Goal: Transaction & Acquisition: Purchase product/service

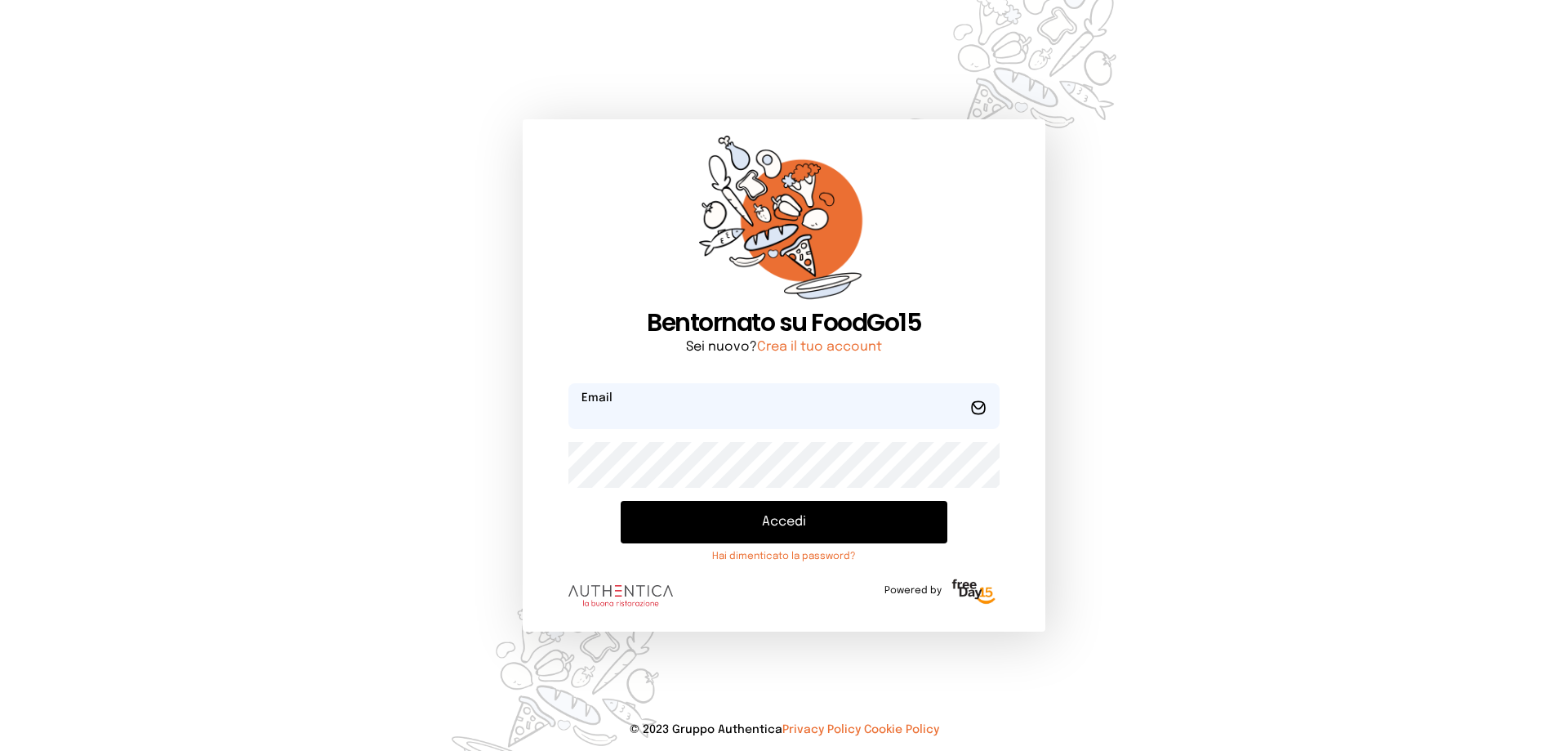
click at [608, 418] on input "email" at bounding box center [784, 406] width 431 height 45
type input "**********"
click at [621, 501] on button "Accedi" at bounding box center [784, 522] width 327 height 43
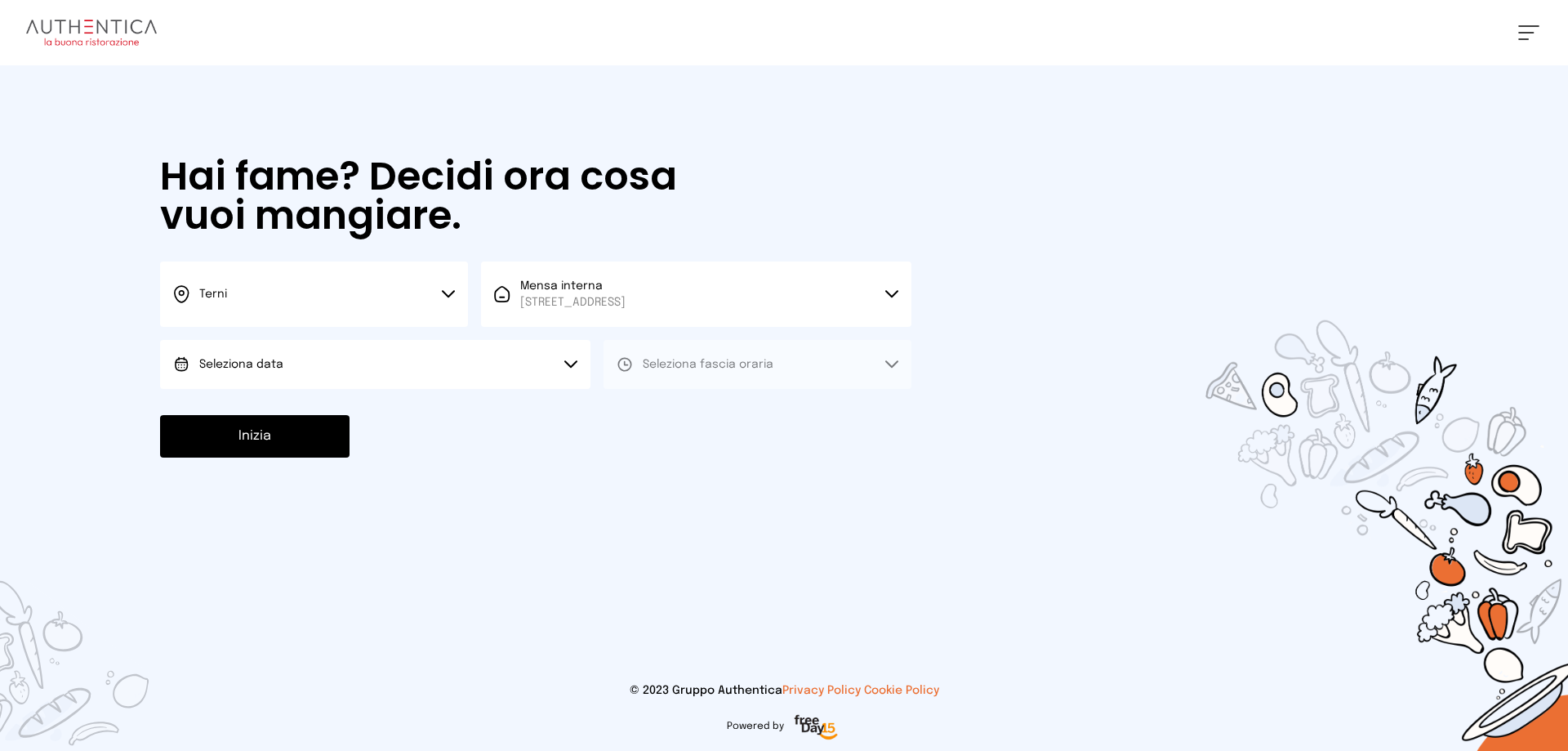
click at [394, 354] on button "Seleziona data" at bounding box center [376, 364] width 431 height 49
click at [305, 414] on li "[DATE], [DATE]" at bounding box center [376, 410] width 431 height 43
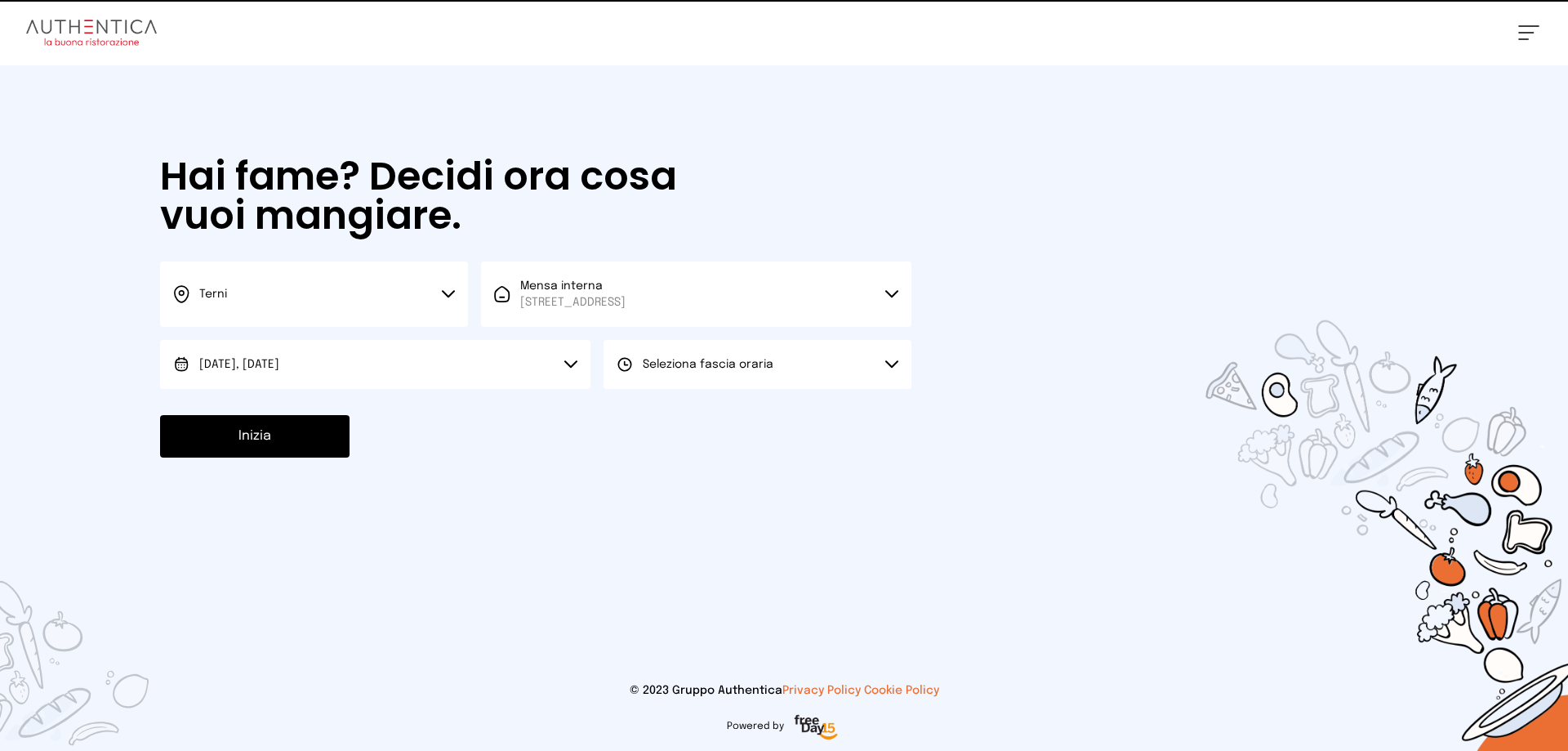
click at [660, 358] on span "Seleziona fascia oraria" at bounding box center [707, 364] width 130 height 16
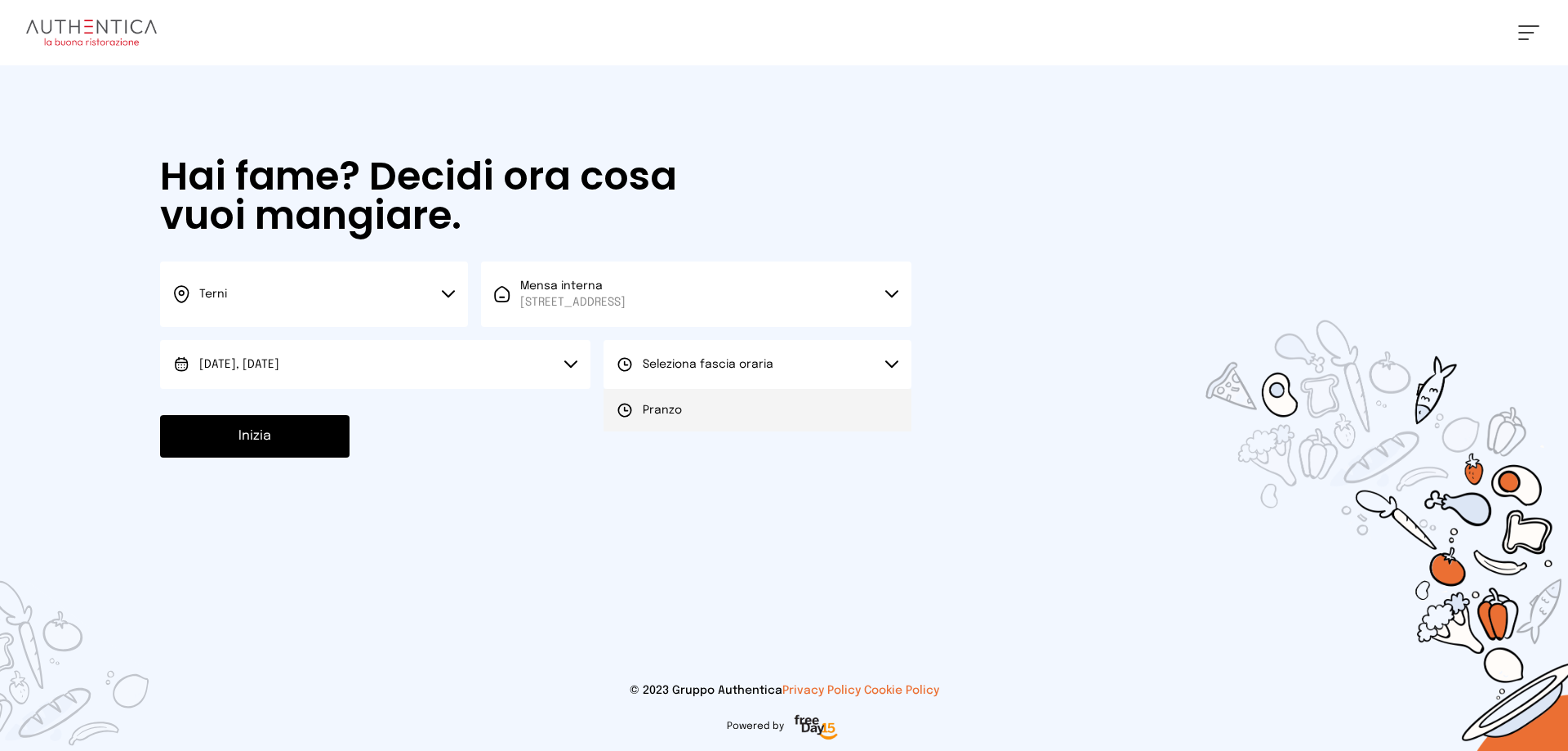
click at [642, 398] on li "Pranzo" at bounding box center [757, 410] width 308 height 43
drag, startPoint x: 247, startPoint y: 435, endPoint x: 288, endPoint y: 424, distance: 42.4
click at [251, 433] on button "Inizia" at bounding box center [255, 437] width 189 height 43
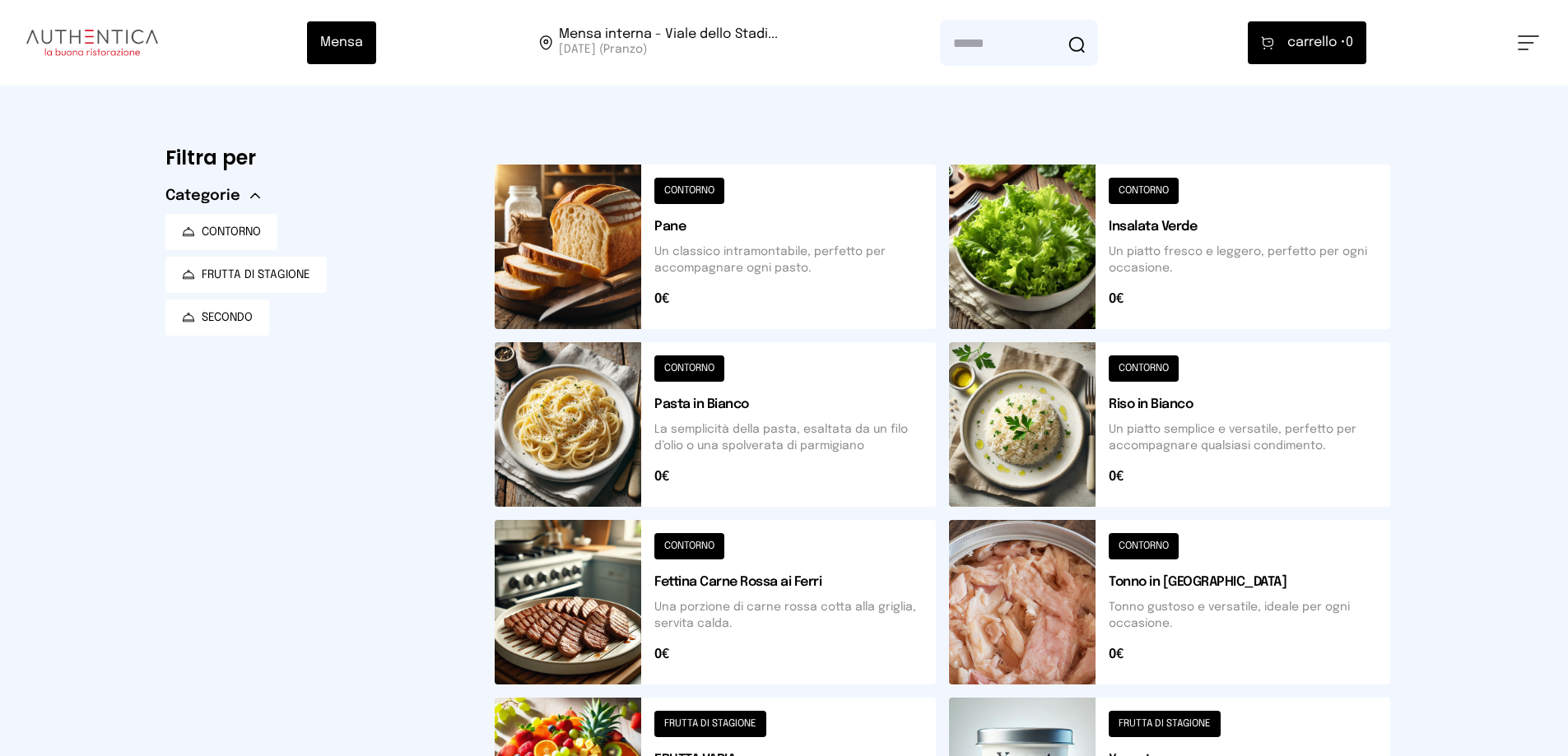
click at [1064, 405] on button at bounding box center [1169, 424] width 441 height 164
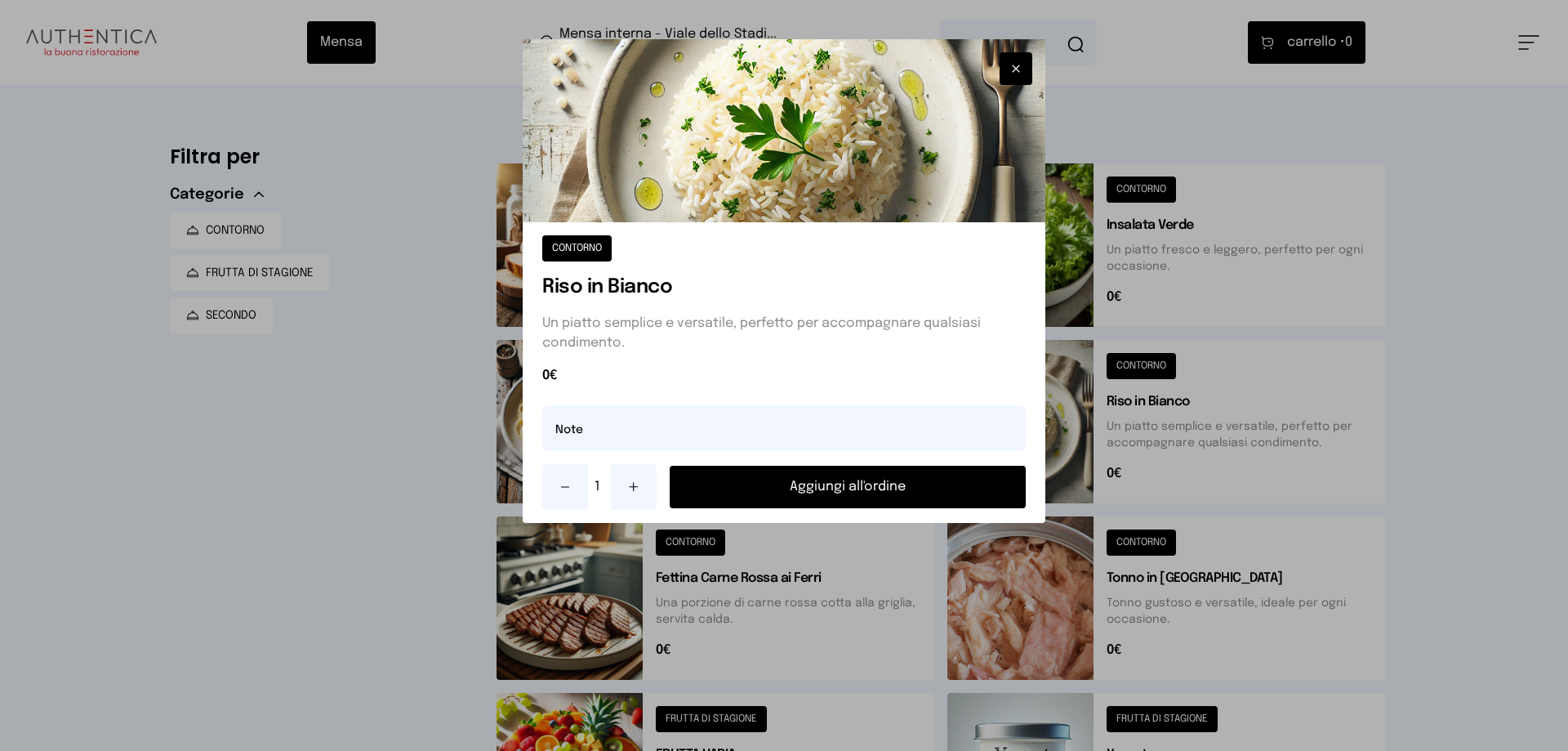
click at [874, 478] on button "Aggiungi all'ordine" at bounding box center [847, 487] width 356 height 43
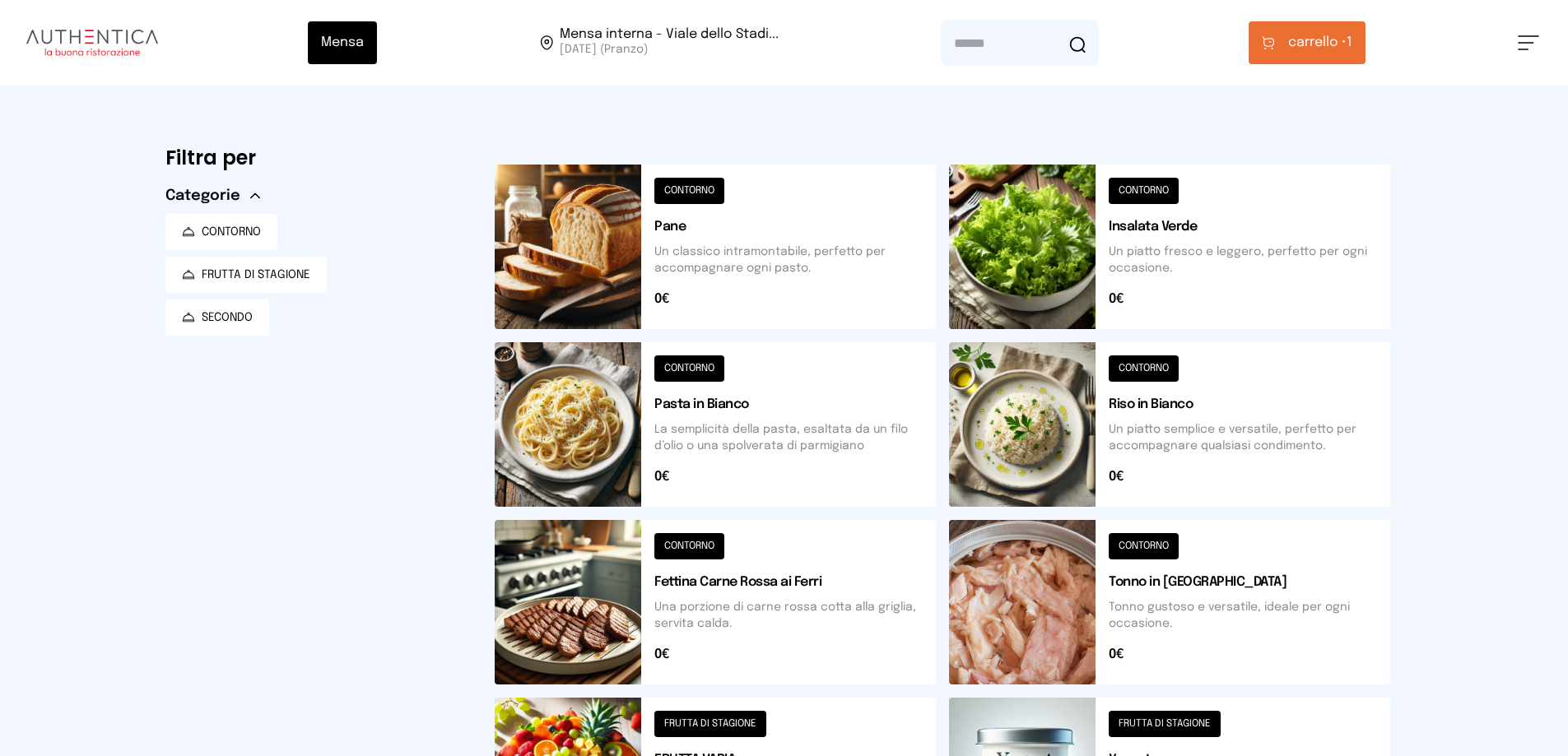
click at [1040, 602] on button at bounding box center [1169, 601] width 441 height 164
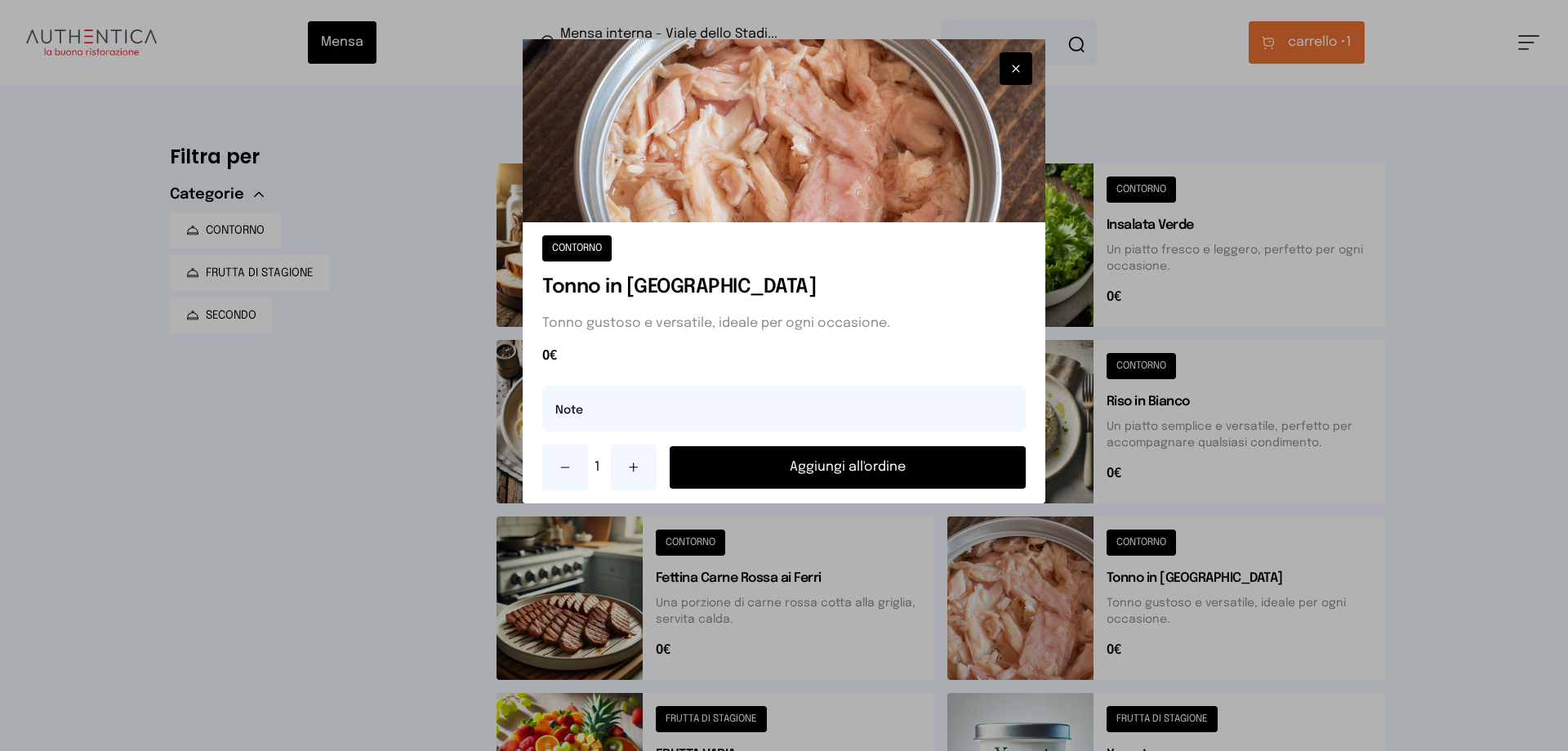
click at [899, 459] on button "Aggiungi all'ordine" at bounding box center [847, 468] width 356 height 43
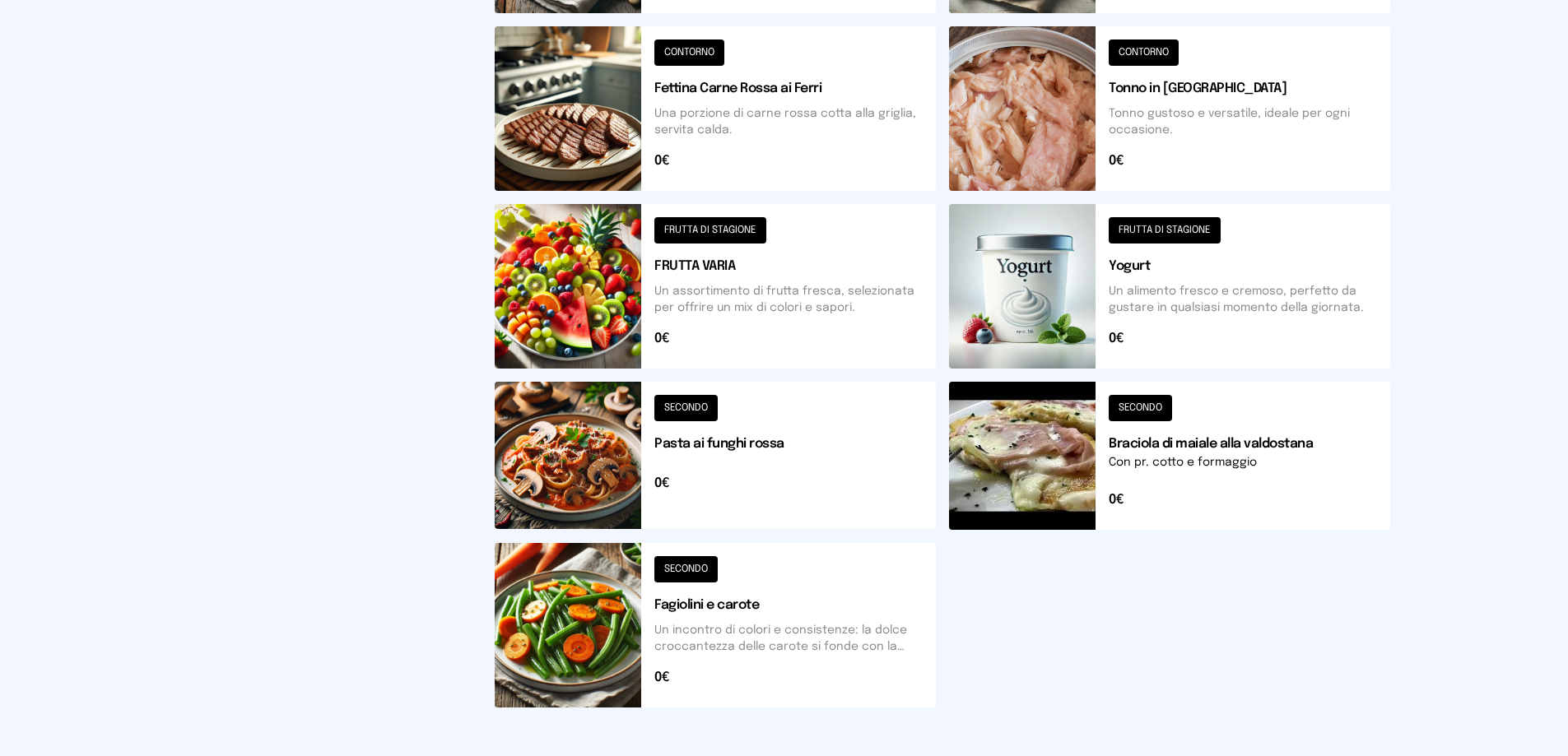
scroll to position [590, 0]
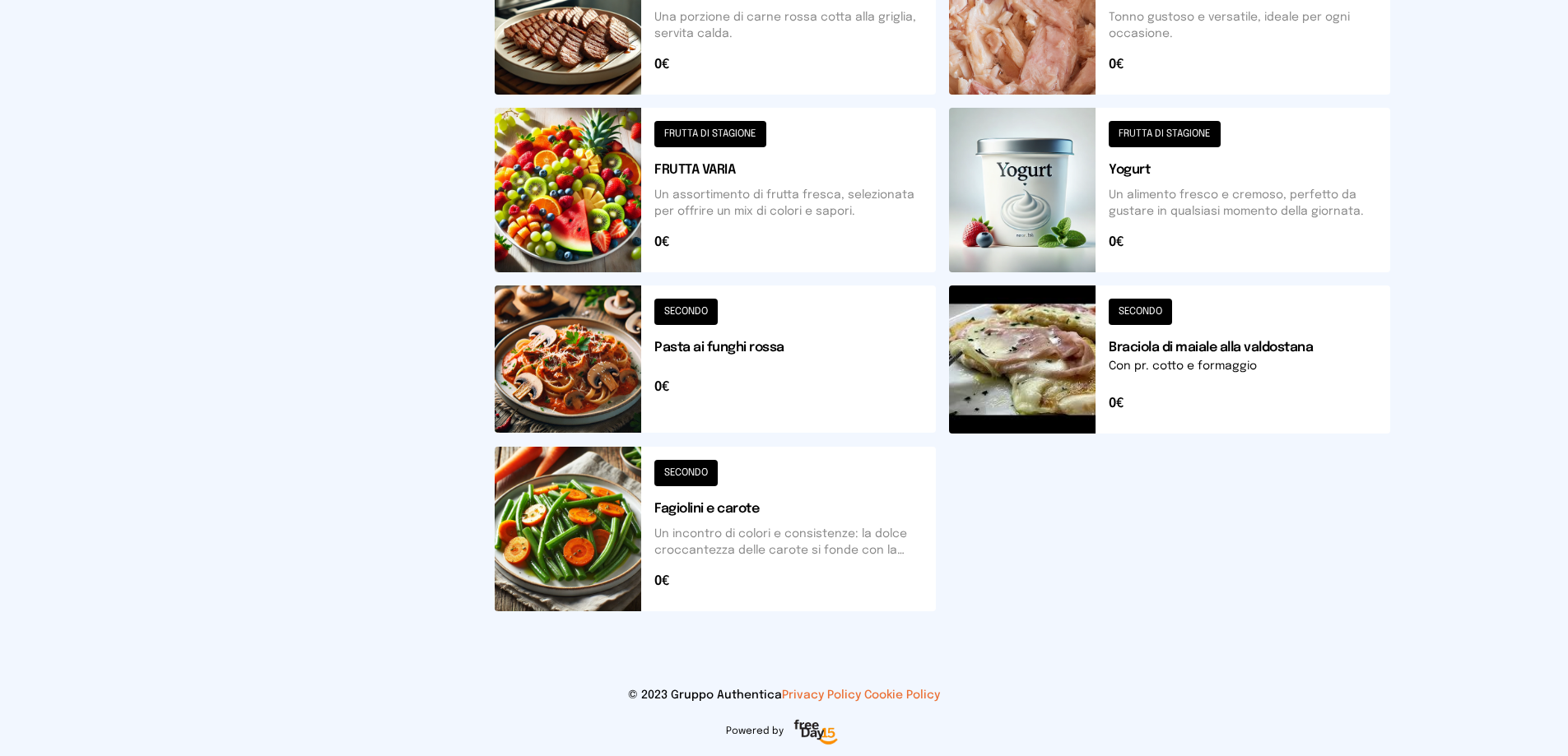
click at [722, 556] on button at bounding box center [714, 528] width 441 height 164
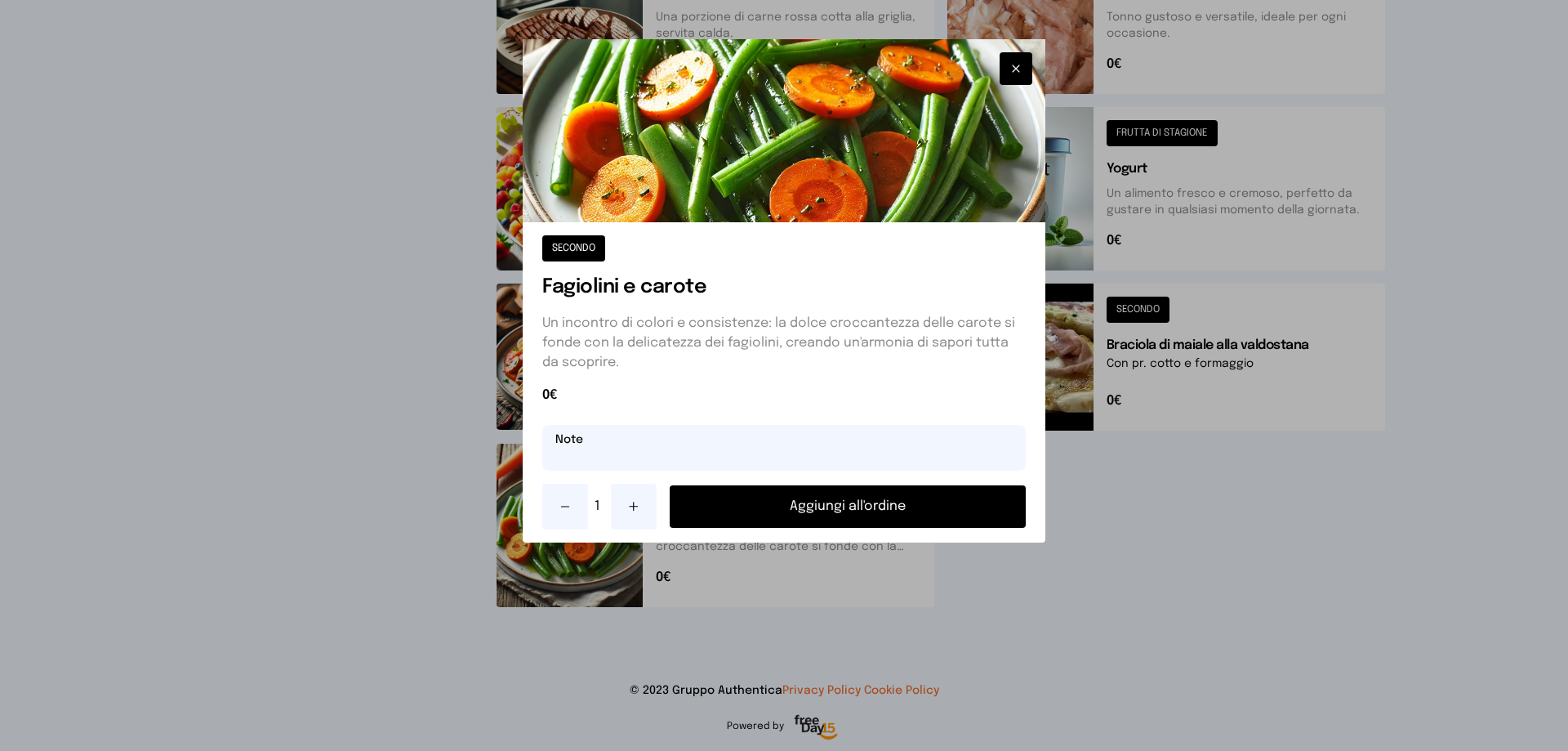
click at [604, 458] on input "text" at bounding box center [784, 448] width 484 height 45
type input "**********"
click at [770, 506] on button "Aggiungi all'ordine" at bounding box center [847, 506] width 356 height 43
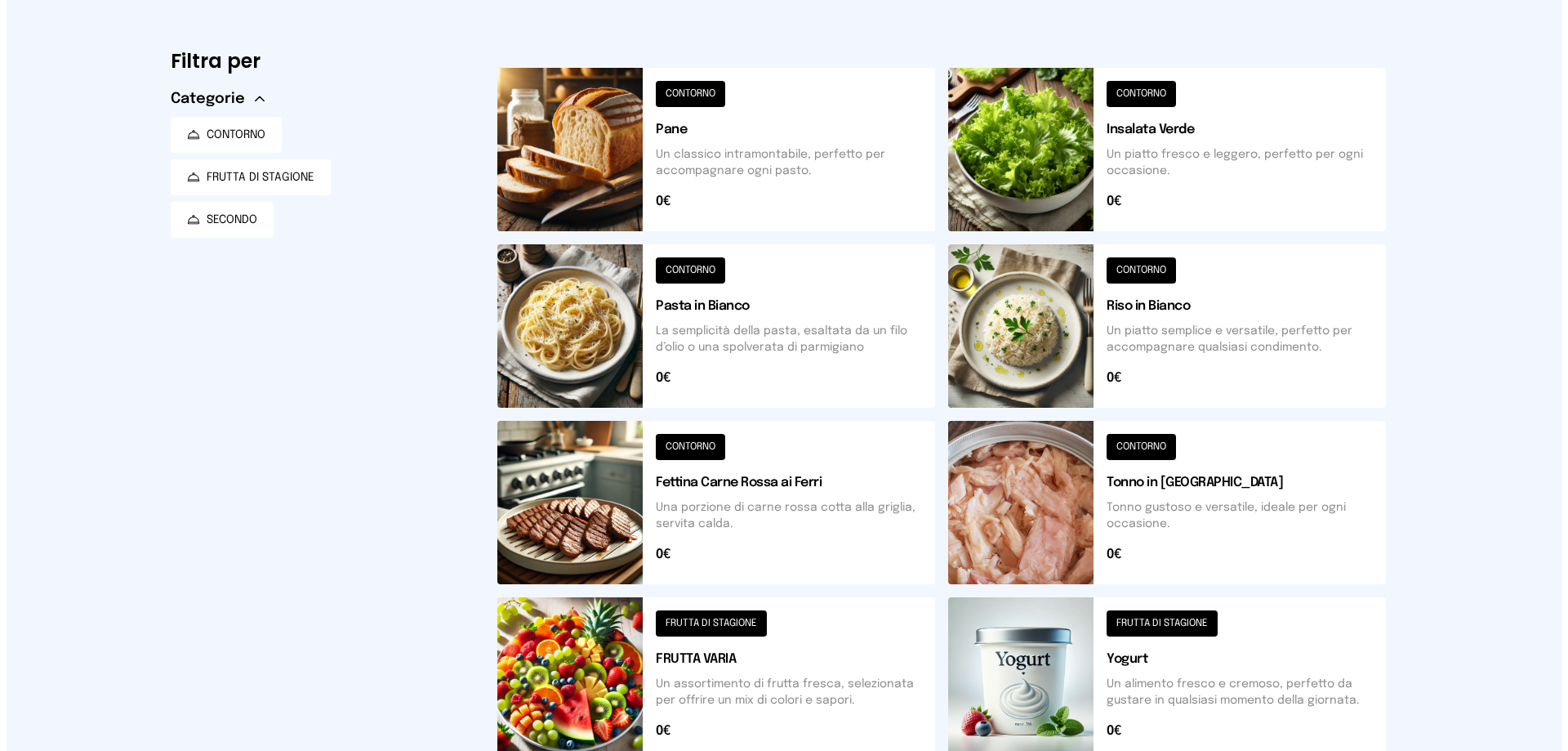
scroll to position [0, 0]
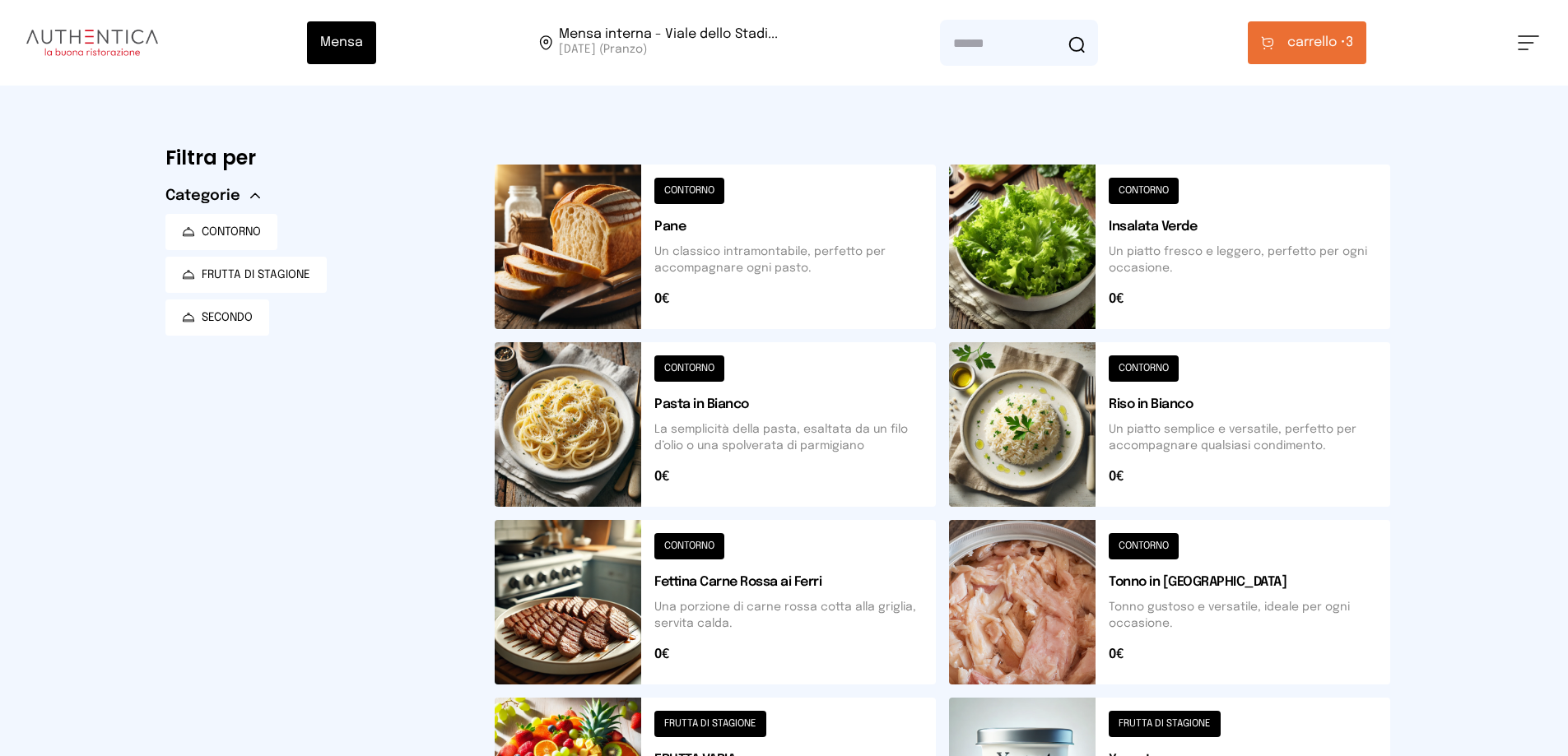
click at [1296, 47] on span "carrello •" at bounding box center [1316, 43] width 58 height 19
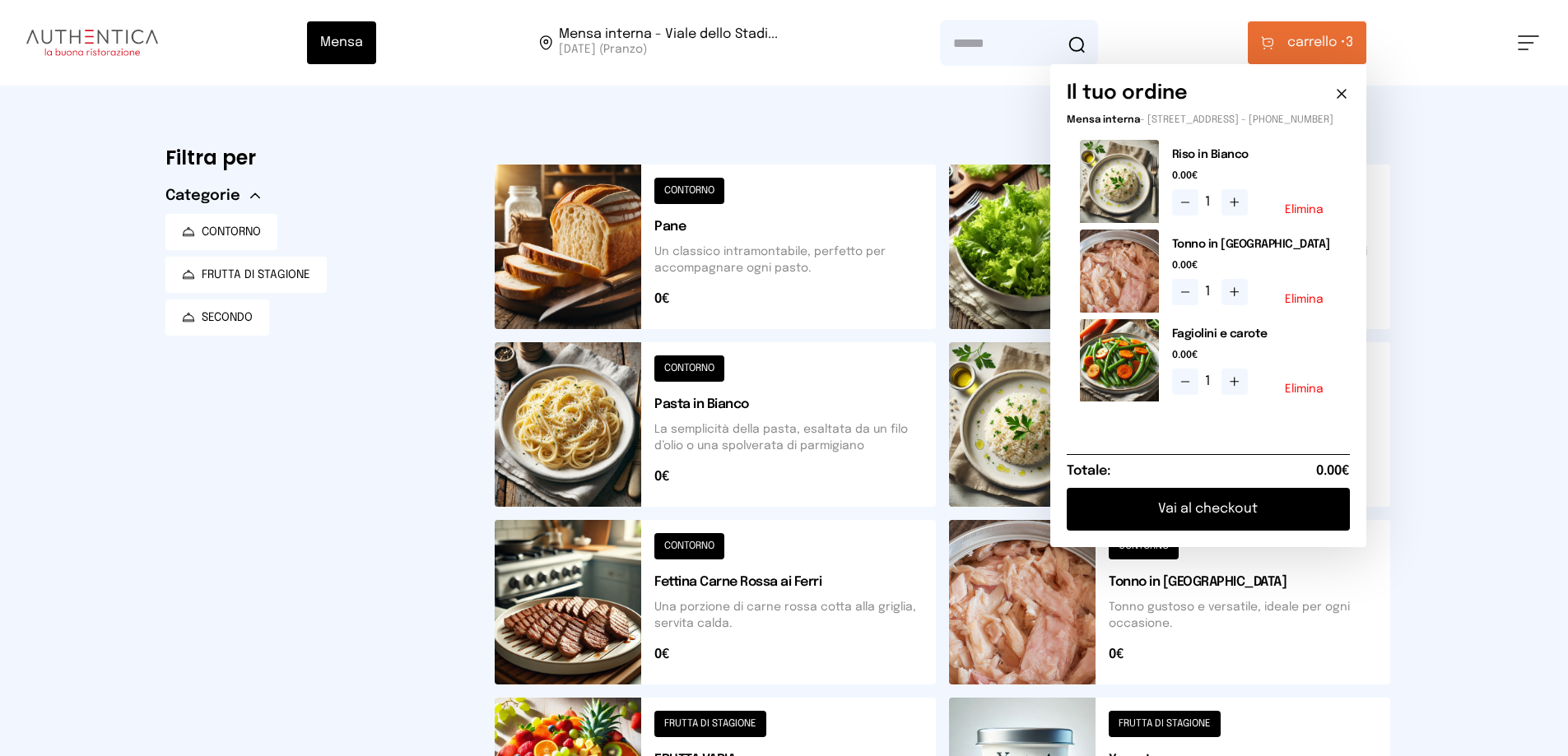
click at [1141, 517] on button "Vai al checkout" at bounding box center [1208, 509] width 283 height 43
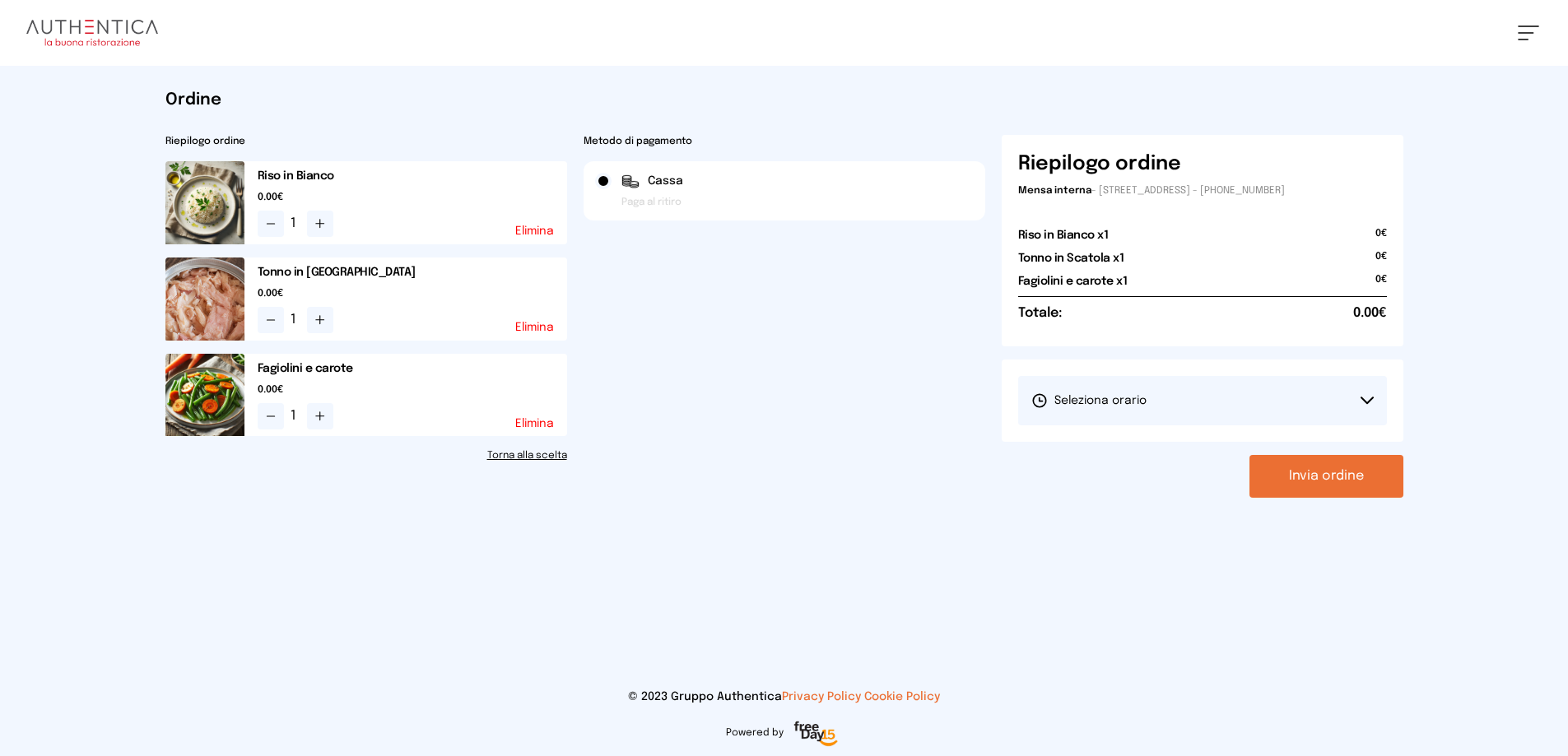
click at [1139, 404] on span "Seleziona orario" at bounding box center [1088, 400] width 115 height 17
click at [1064, 455] on li "1° Turno (13:00 - 15:00)" at bounding box center [1202, 447] width 369 height 43
click at [1302, 469] on button "Invia ordine" at bounding box center [1327, 477] width 154 height 43
